Goal: Navigation & Orientation: Understand site structure

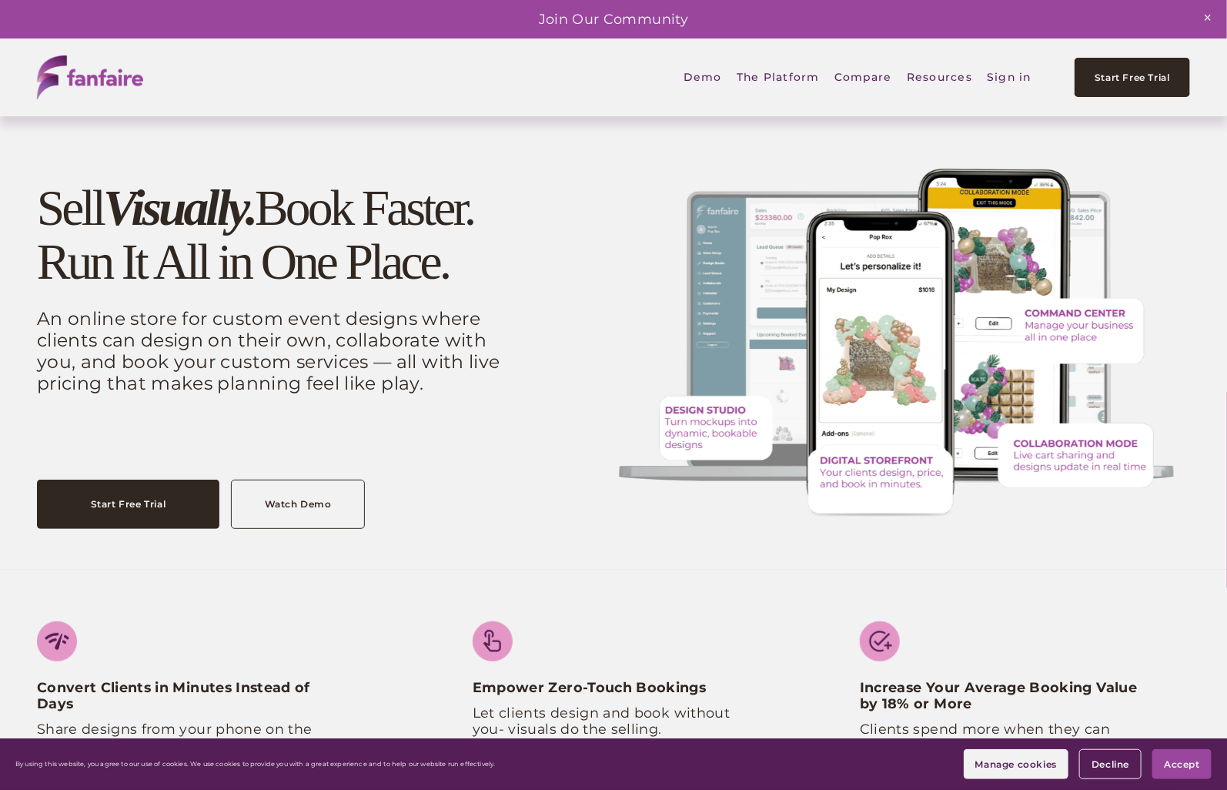
click at [0, 0] on span "Digital Storefront" at bounding box center [0, 0] width 0 height 0
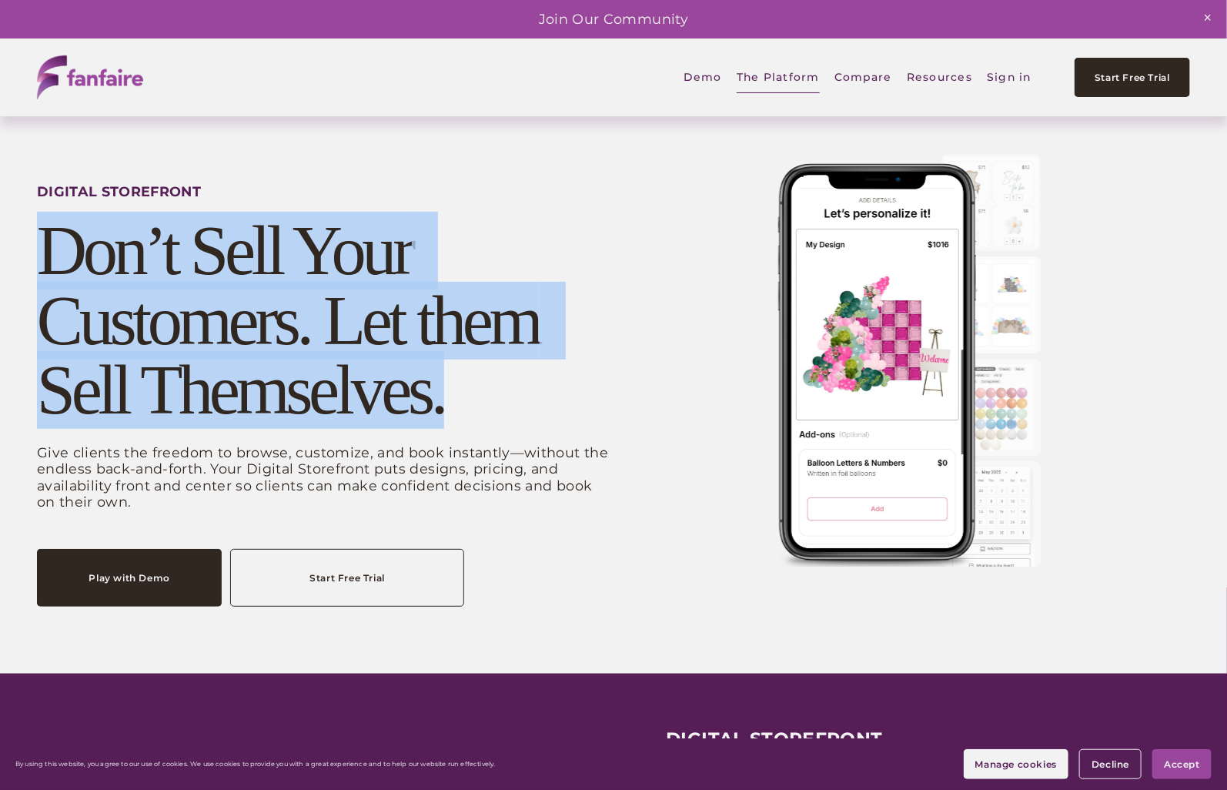
drag, startPoint x: 43, startPoint y: 246, endPoint x: 500, endPoint y: 421, distance: 489.2
click at [500, 421] on h2 "Don’t Sell Your Customers. Let them Sell Themselves." at bounding box center [323, 320] width 573 height 209
copy h2 "Don’t Sell Your Customers. Let them Sell Themselves."
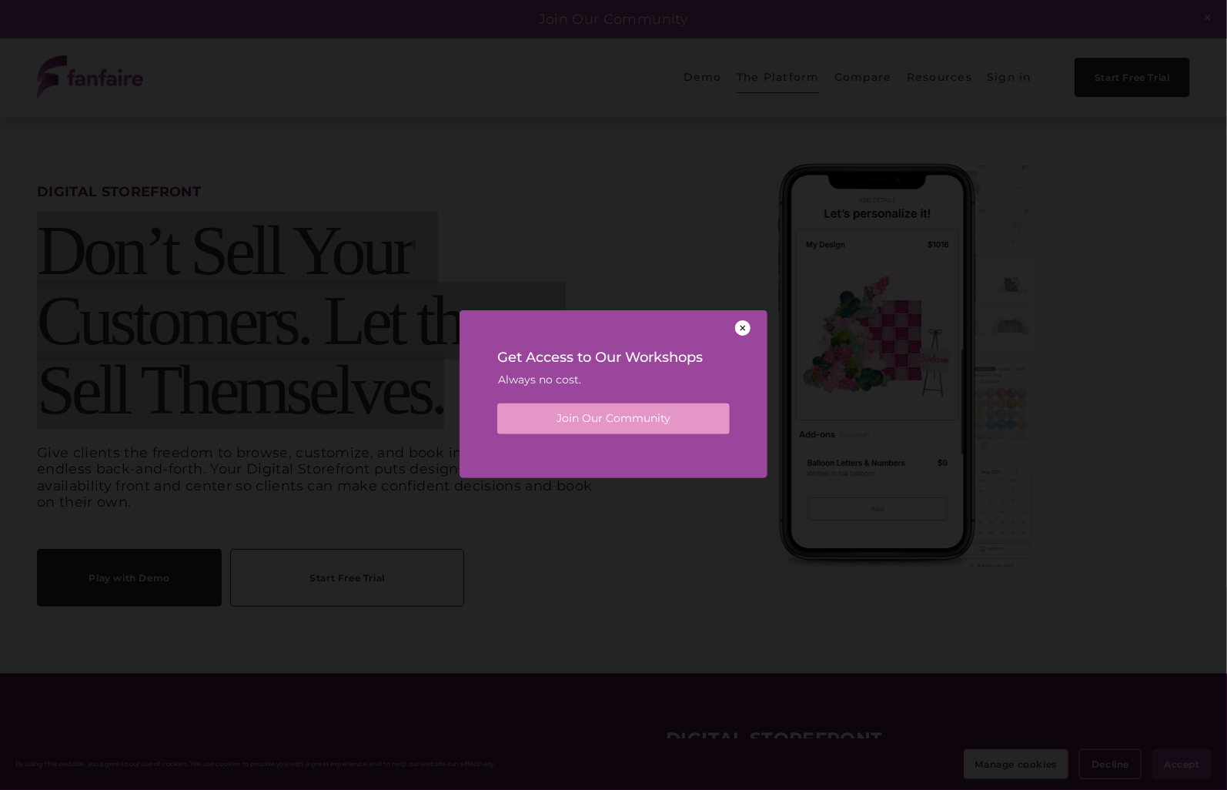
click at [743, 328] on div at bounding box center [742, 327] width 15 height 15
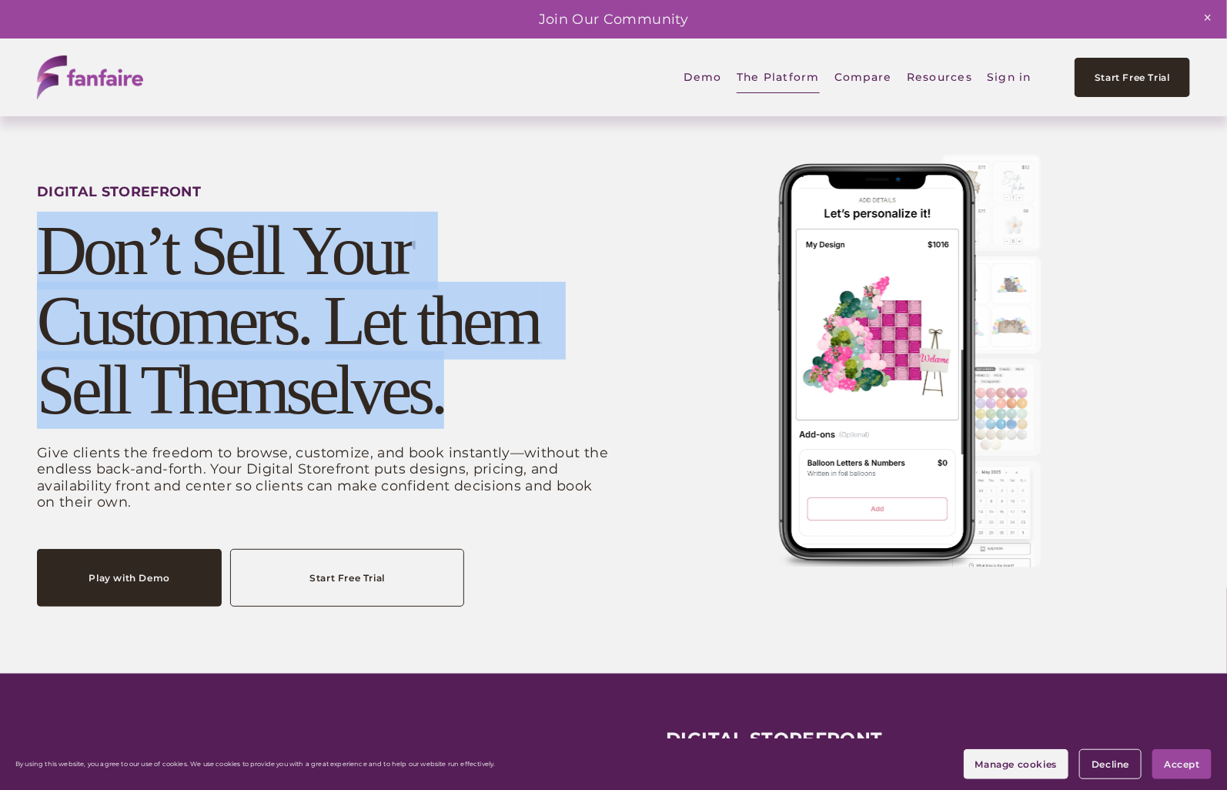
click at [0, 0] on span "Collaborate" at bounding box center [0, 0] width 0 height 0
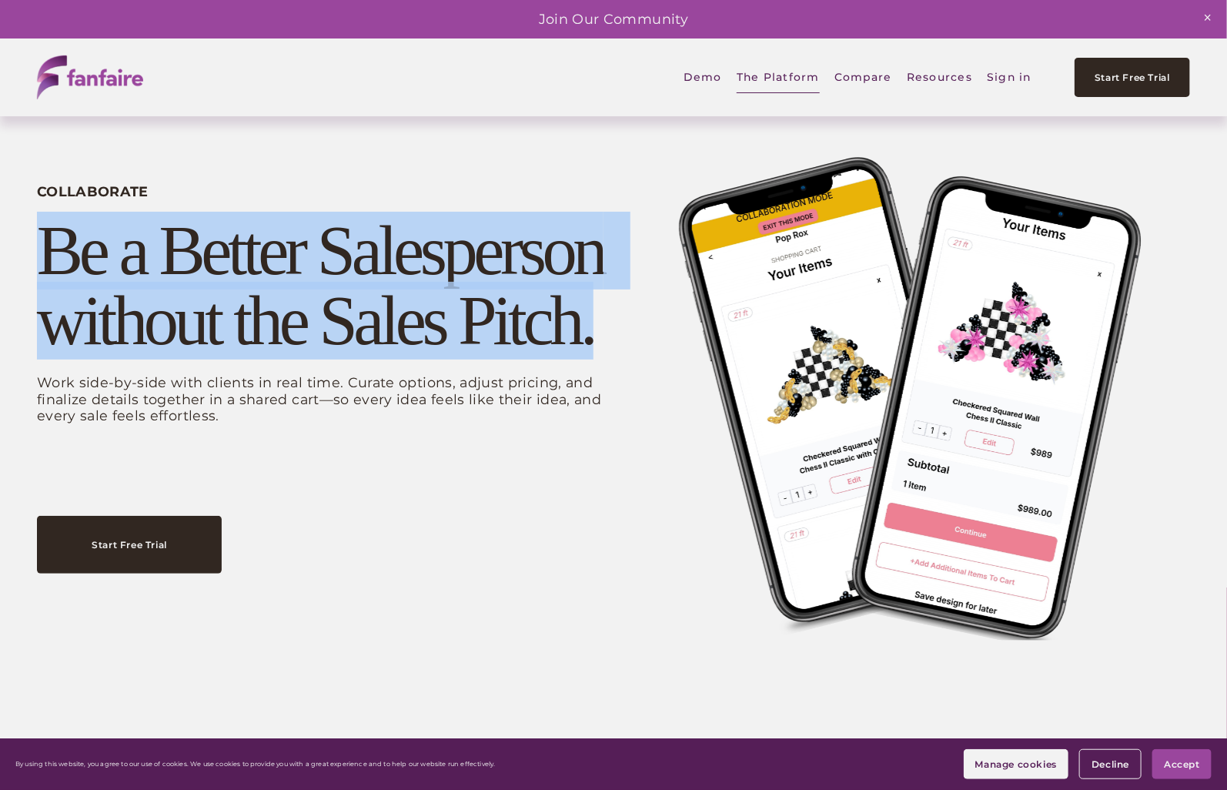
drag, startPoint x: 45, startPoint y: 251, endPoint x: 626, endPoint y: 349, distance: 588.8
click at [626, 349] on div "COLLABORATE Be a Better Salesperson without the Sales Pitch. Work side-by-side …" at bounding box center [613, 428] width 1227 height 624
copy h2 "Be a Better Salesperson without the Sales Pitch."
click at [0, 0] on span "Command Center" at bounding box center [0, 0] width 0 height 0
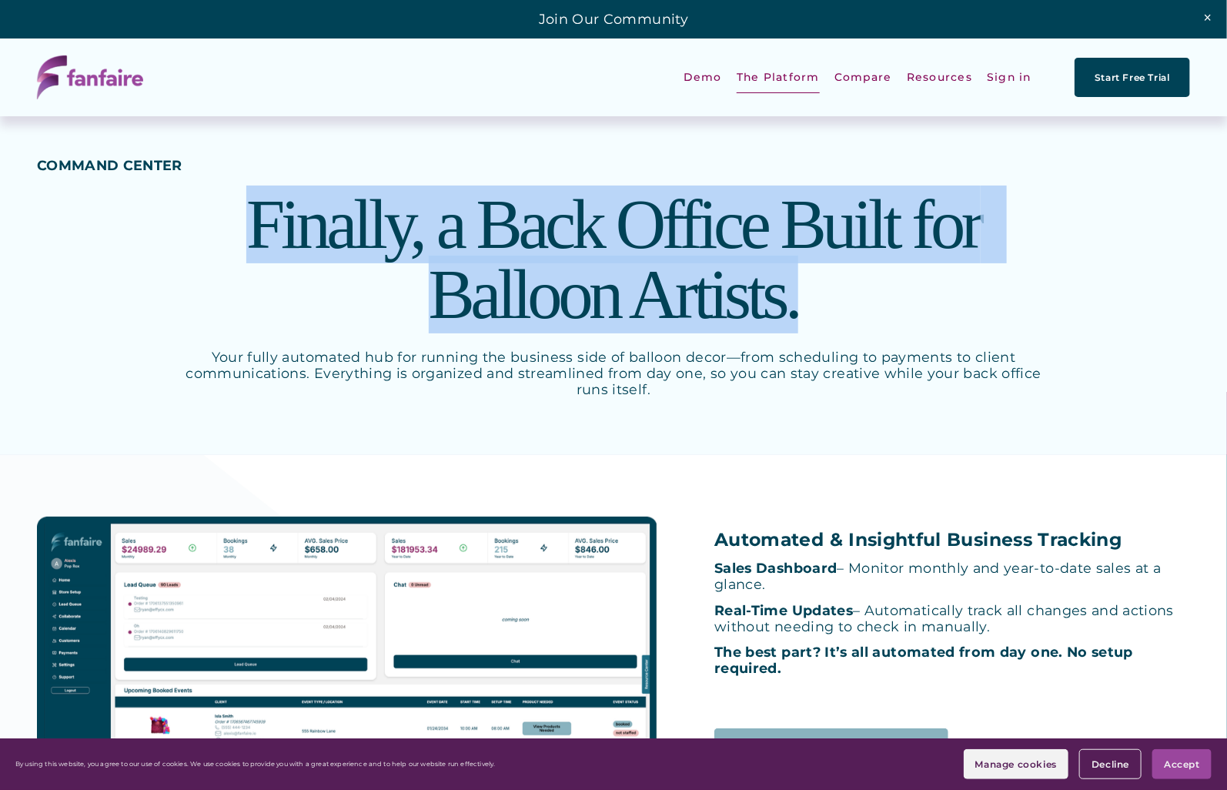
drag, startPoint x: 249, startPoint y: 223, endPoint x: 806, endPoint y: 306, distance: 562.8
click at [806, 306] on h2 "Finally, a Back Office Built for Balloon Artists." at bounding box center [613, 259] width 863 height 139
copy h2 "Finally, a Back Office Built for Balloon Artists."
click at [91, 82] on img at bounding box center [90, 77] width 106 height 44
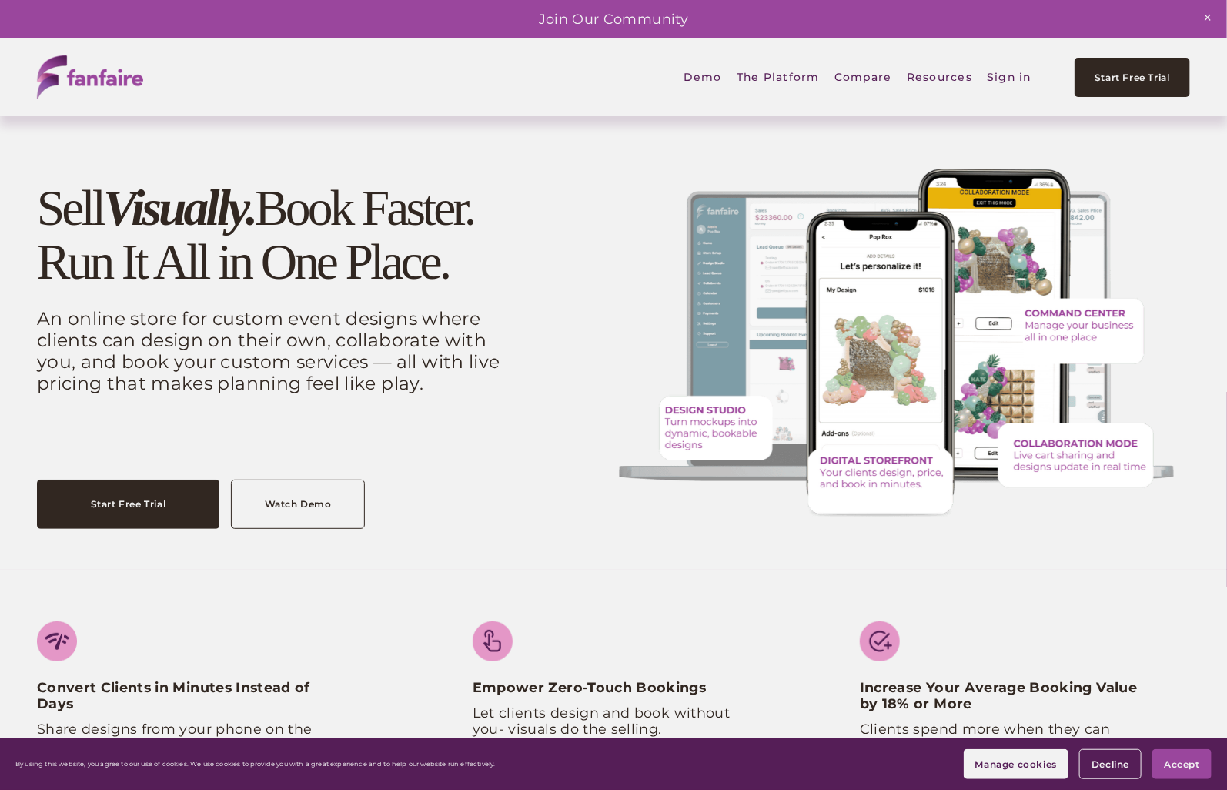
click at [106, 220] on h1 "Sell Visually. Book Faster. Run It All in One Place." at bounding box center [274, 236] width 474 height 108
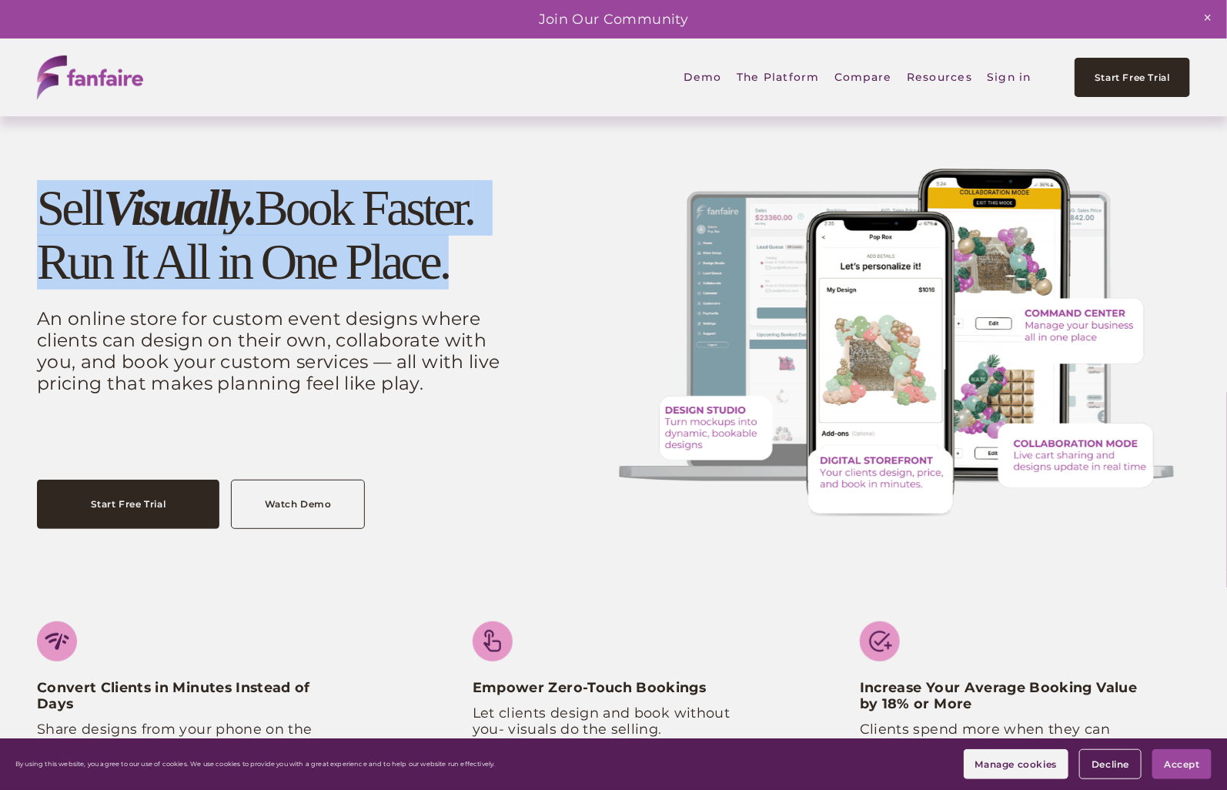
drag, startPoint x: 39, startPoint y: 198, endPoint x: 474, endPoint y: 287, distance: 444.1
click at [474, 287] on h1 "Sell Visually. Book Faster. Run It All in One Place." at bounding box center [274, 236] width 474 height 108
copy h1 "Sell Visually. Book Faster. Run It All in One Place."
